Goal: Information Seeking & Learning: Learn about a topic

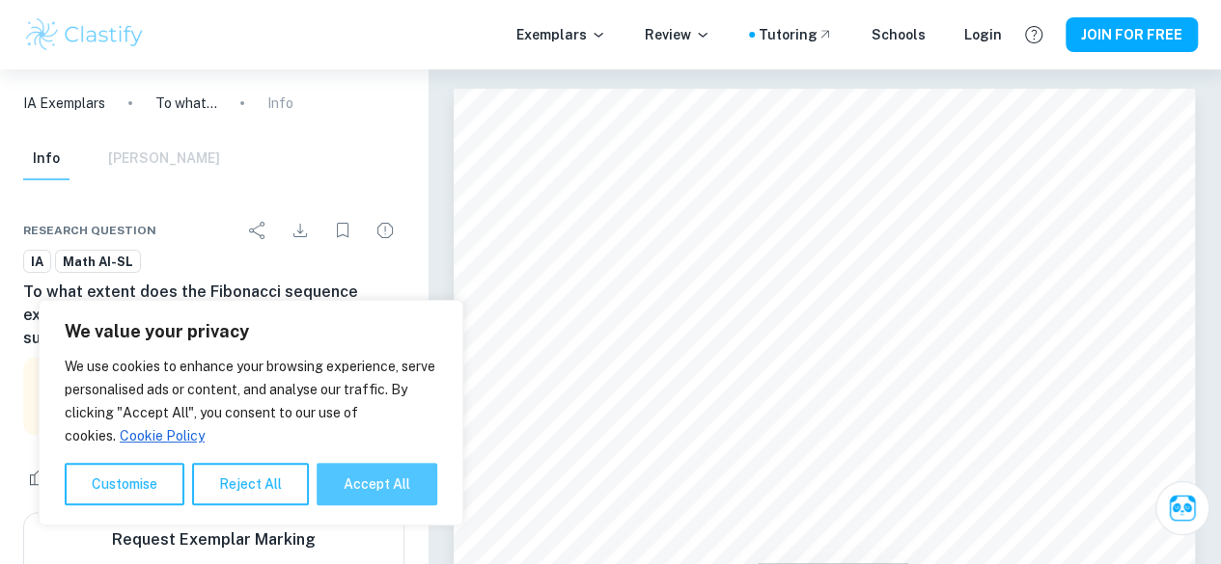
click at [358, 482] on button "Accept All" at bounding box center [376, 484] width 121 height 42
checkbox input "true"
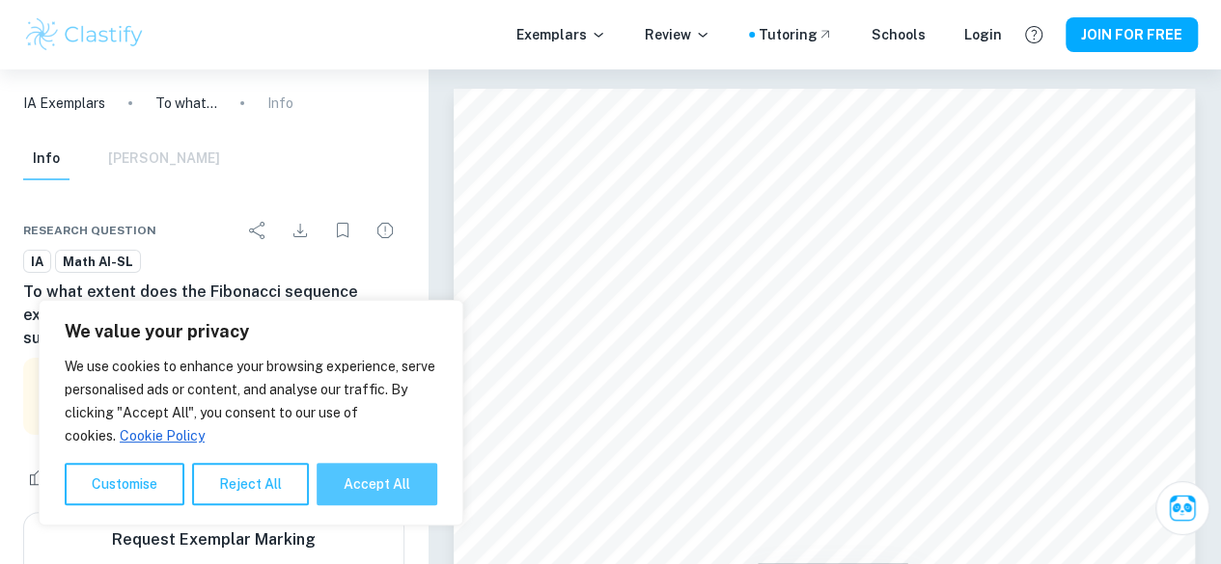
checkbox input "true"
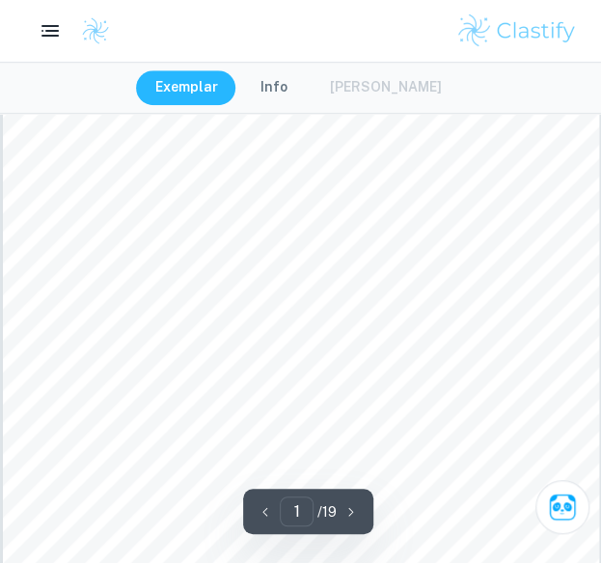
scroll to position [6, 0]
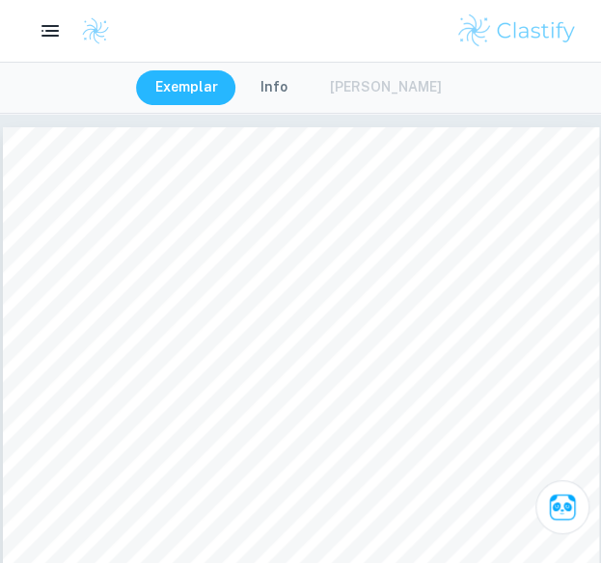
click at [378, 85] on div "Exemplar Info [PERSON_NAME]" at bounding box center [300, 87] width 329 height 35
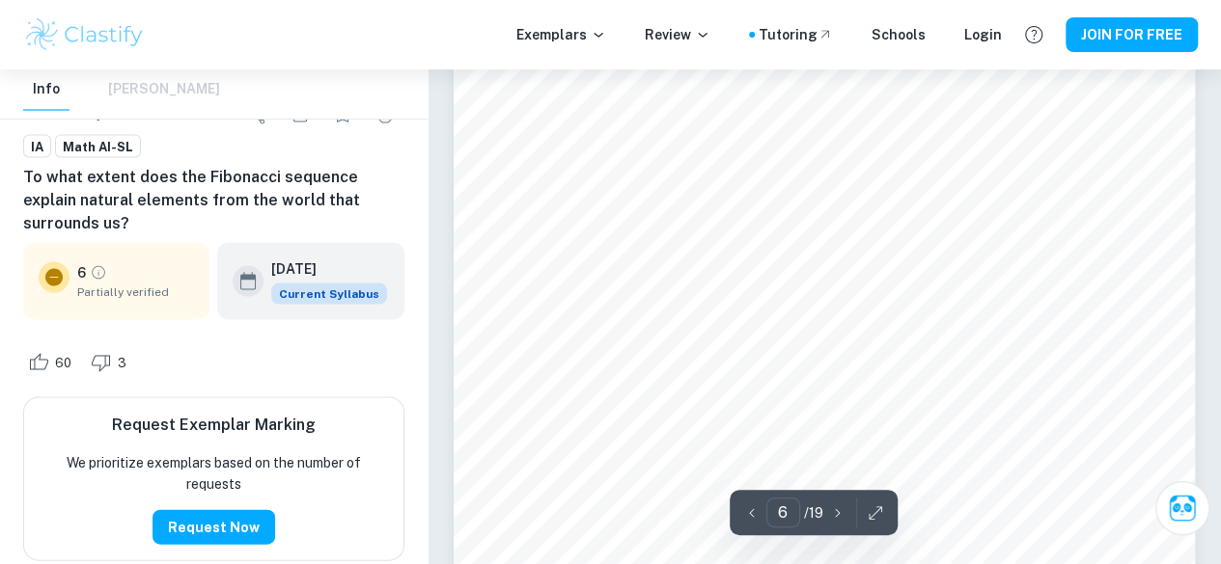
scroll to position [5513, 0]
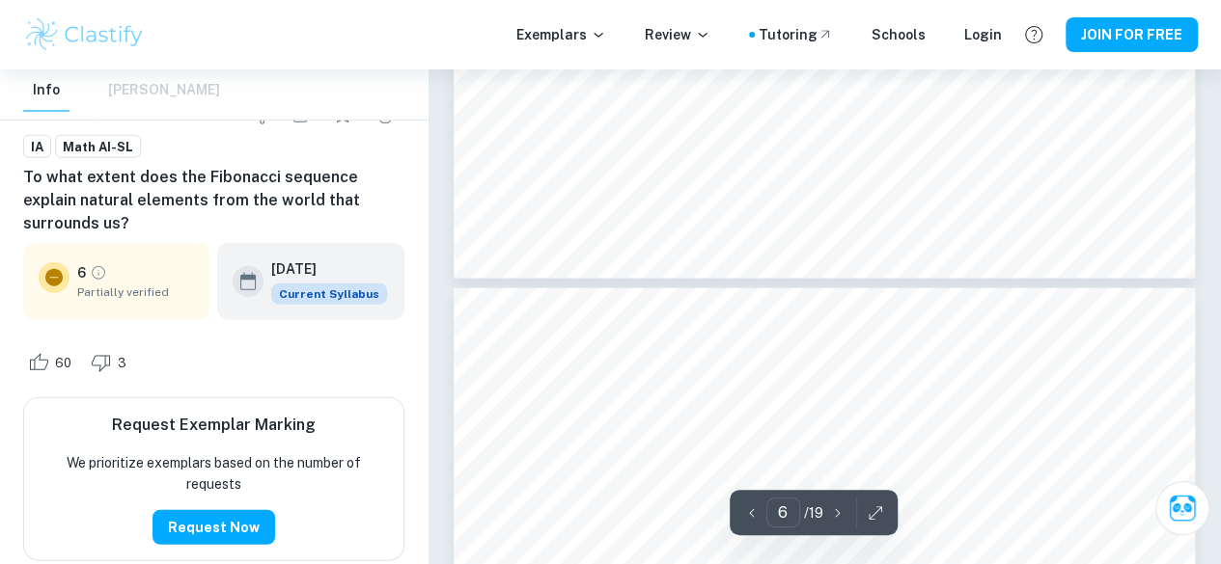
type input "7"
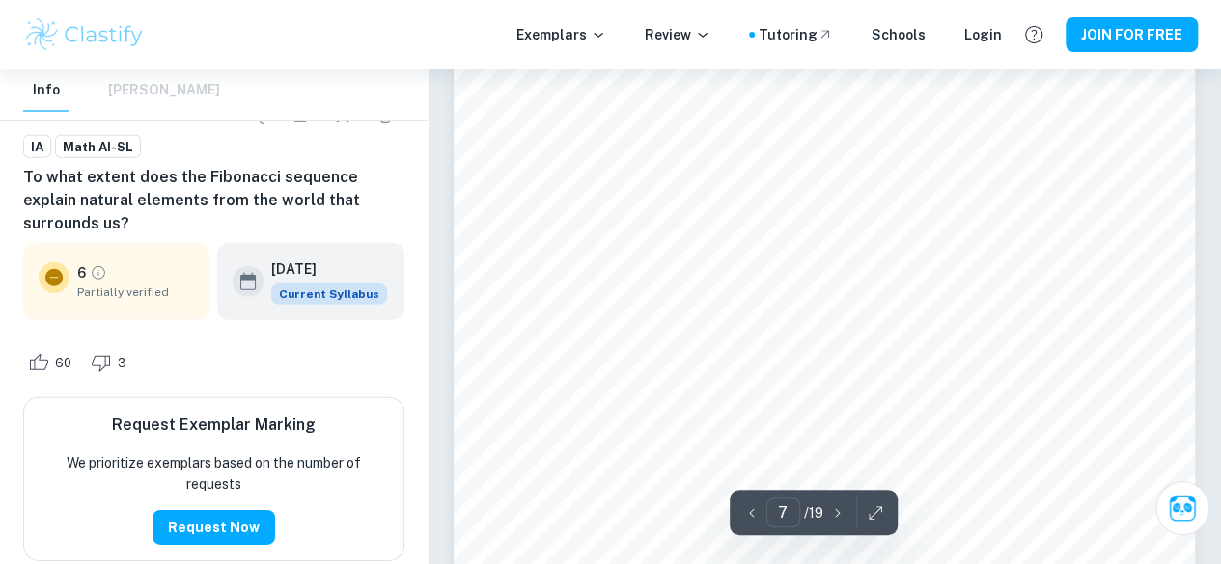
scroll to position [6374, 0]
